Goal: Task Accomplishment & Management: Manage account settings

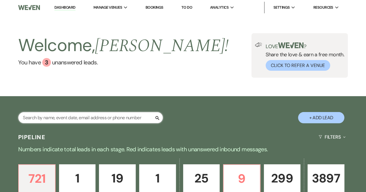
drag, startPoint x: 0, startPoint y: 0, endPoint x: 86, endPoint y: 117, distance: 145.6
click at [86, 117] on input "text" at bounding box center [90, 117] width 145 height 11
type input "[PERSON_NAME]"
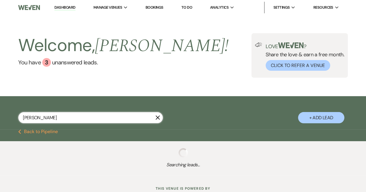
select select "6"
select select "8"
select select "4"
select select "8"
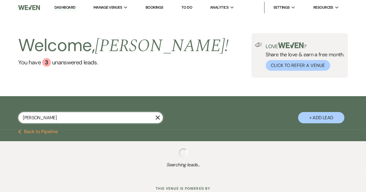
select select "4"
select select "8"
select select "5"
select select "8"
select select "5"
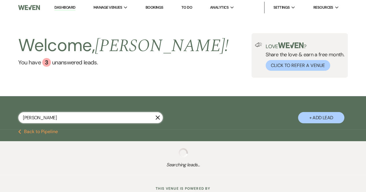
select select "8"
select select "5"
select select "8"
select select "7"
select select "8"
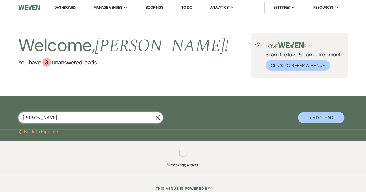
select select "5"
select select "8"
select select "5"
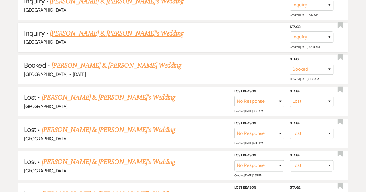
scroll to position [418, 0]
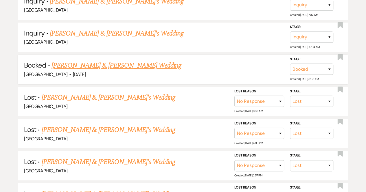
type input "[PERSON_NAME]"
click at [86, 62] on link "[PERSON_NAME] & [PERSON_NAME] Wedding" at bounding box center [116, 65] width 130 height 10
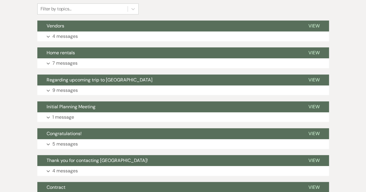
scroll to position [181, 0]
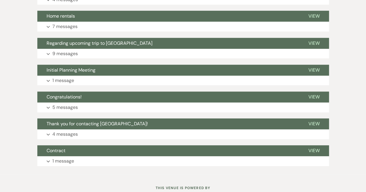
select select "6"
select select "8"
select select "4"
select select "8"
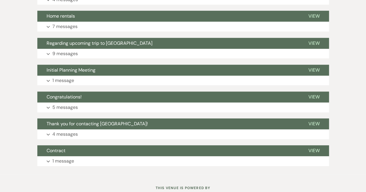
select select "4"
select select "8"
select select "5"
select select "8"
select select "5"
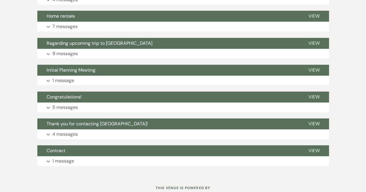
select select "8"
select select "5"
select select "8"
select select "7"
select select "8"
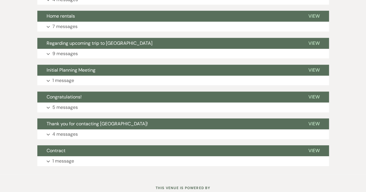
select select "5"
select select "8"
select select "5"
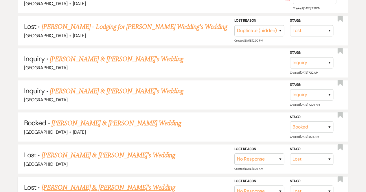
scroll to position [359, 0]
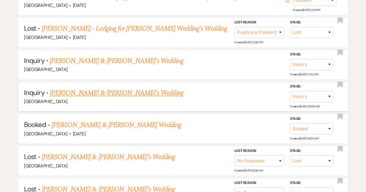
click at [118, 91] on link "[PERSON_NAME] & [PERSON_NAME]'s Wedding" at bounding box center [117, 93] width 134 height 10
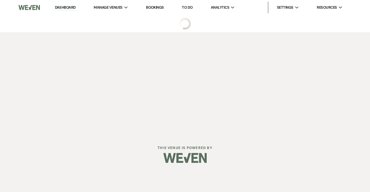
select select "6"
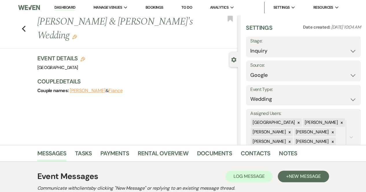
scroll to position [89, 0]
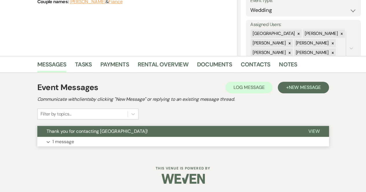
click at [70, 141] on p "1 message" at bounding box center [63, 142] width 22 height 8
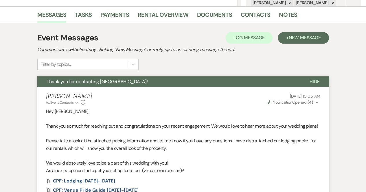
scroll to position [219, 0]
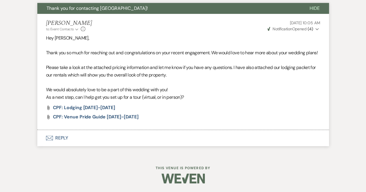
select select "6"
select select "8"
select select "4"
select select "8"
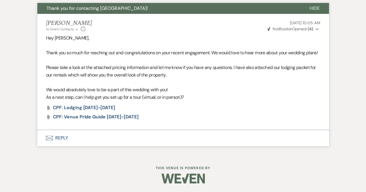
select select "4"
select select "8"
select select "5"
select select "8"
select select "5"
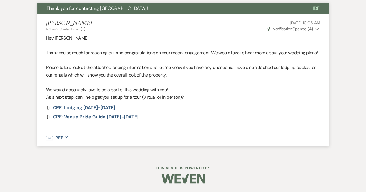
select select "8"
select select "5"
select select "8"
select select "7"
select select "8"
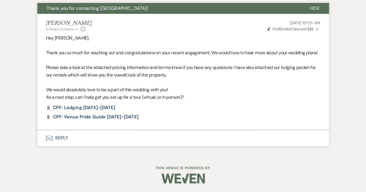
select select "5"
select select "8"
select select "5"
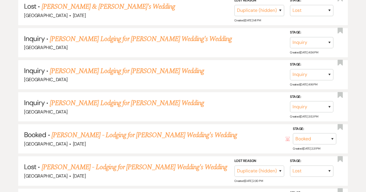
scroll to position [256, 0]
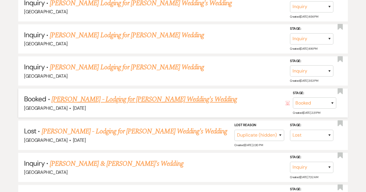
click at [287, 102] on icon "Hour Glass" at bounding box center [287, 103] width 5 height 5
click at [192, 97] on link "[PERSON_NAME] - Lodging for [PERSON_NAME] Wedding's Wedding" at bounding box center [143, 99] width 185 height 10
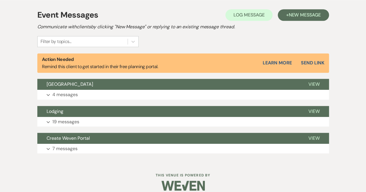
scroll to position [169, 0]
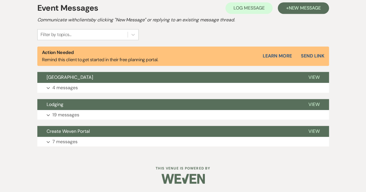
select select "6"
select select "8"
select select "4"
select select "8"
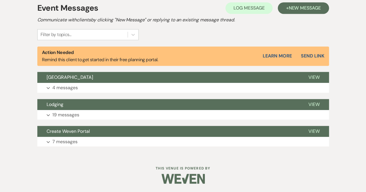
select select "4"
select select "8"
select select "5"
select select "8"
select select "5"
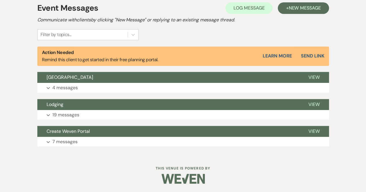
select select "8"
select select "5"
select select "8"
select select "7"
select select "8"
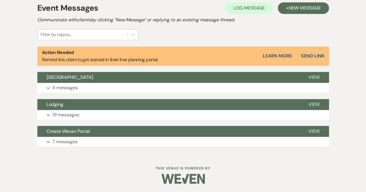
select select "5"
select select "8"
select select "5"
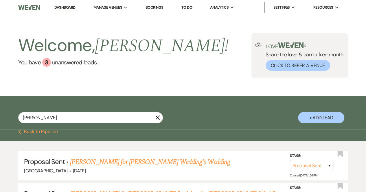
click at [67, 5] on li "Dashboard" at bounding box center [64, 8] width 27 height 12
